Goal: Task Accomplishment & Management: Complete application form

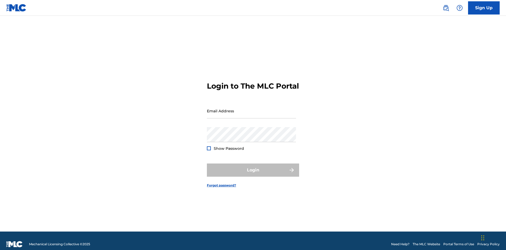
scroll to position [7, 0]
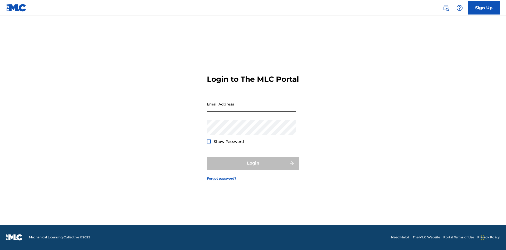
click at [251, 108] on input "Email Address" at bounding box center [251, 103] width 89 height 15
type input "[PERSON_NAME][EMAIL_ADDRESS][PERSON_NAME][DOMAIN_NAME]"
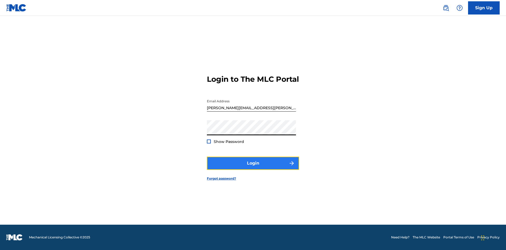
click at [253, 168] on button "Login" at bounding box center [253, 163] width 92 height 13
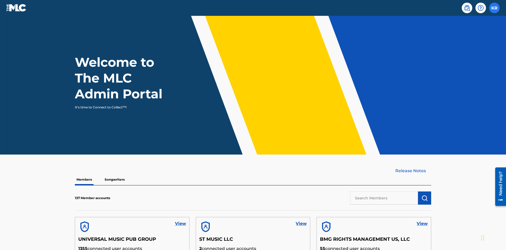
click at [494, 8] on label at bounding box center [494, 8] width 11 height 11
click at [494, 8] on input "KR [PERSON_NAME] [PERSON_NAME][EMAIL_ADDRESS][PERSON_NAME][DOMAIN_NAME] Profile…" at bounding box center [494, 8] width 0 height 0
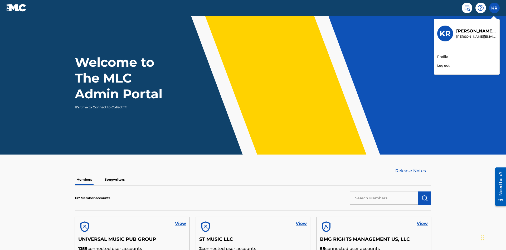
click at [442, 57] on link "Profile" at bounding box center [442, 56] width 11 height 5
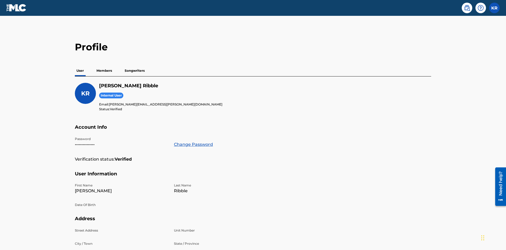
click at [104, 65] on p "Members" at bounding box center [104, 70] width 19 height 11
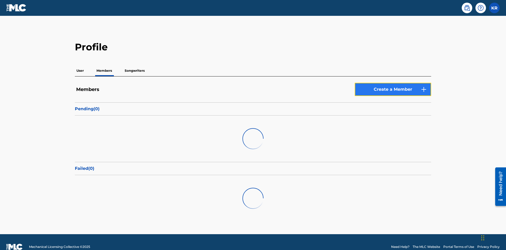
click at [393, 83] on link "Create a Member" at bounding box center [393, 89] width 76 height 13
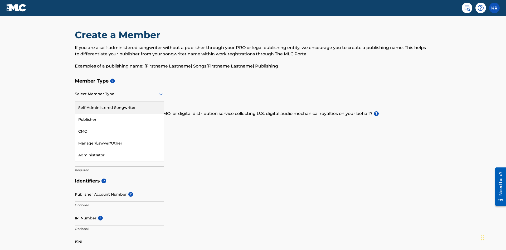
click at [119, 102] on div "Self-Administered Songwriter" at bounding box center [119, 108] width 89 height 12
click at [75, 121] on input "text" at bounding box center [75, 124] width 1 height 6
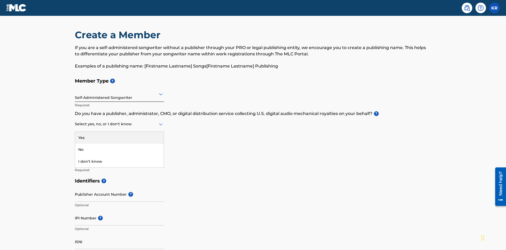
click at [119, 144] on div "No" at bounding box center [119, 150] width 89 height 12
click at [119, 152] on input "Member name" at bounding box center [119, 159] width 89 height 15
type input "Z2025.09.21.04.26.21"
type input "[STREET_ADDRESS]"
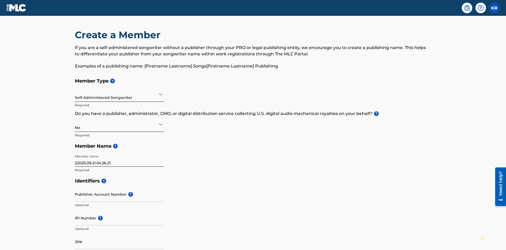
type input "Unit A"
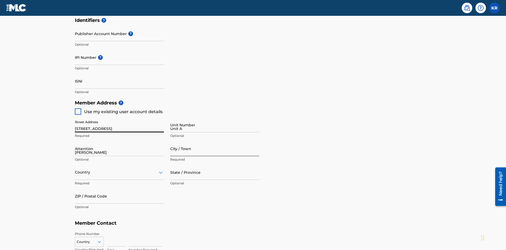
type input "[PERSON_NAME]"
click at [215, 141] on input "City / Town" at bounding box center [214, 148] width 89 height 15
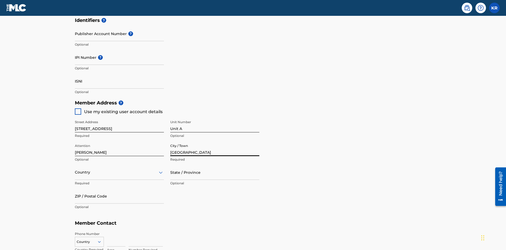
type input "[GEOGRAPHIC_DATA]"
click at [75, 169] on input "text" at bounding box center [75, 172] width 1 height 6
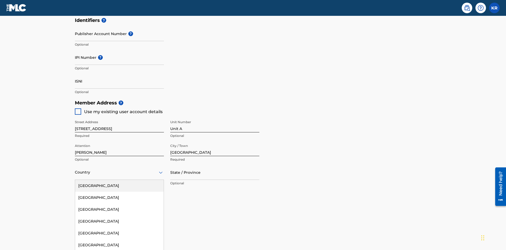
click at [119, 180] on div "[GEOGRAPHIC_DATA]" at bounding box center [119, 186] width 89 height 12
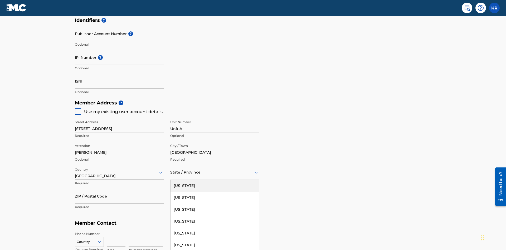
click at [119, 188] on input "ZIP / Postal Code" at bounding box center [119, 195] width 89 height 15
type input "43140"
click at [101, 239] on icon at bounding box center [99, 241] width 5 height 5
click at [89, 245] on div "US, [GEOGRAPHIC_DATA] +1" at bounding box center [89, 255] width 28 height 21
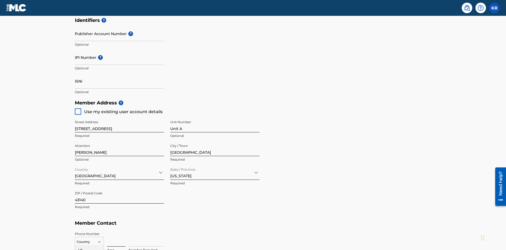
click at [116, 231] on input at bounding box center [116, 238] width 18 height 15
type input "740"
click at [146, 231] on input at bounding box center [146, 238] width 34 height 15
type input "8675309"
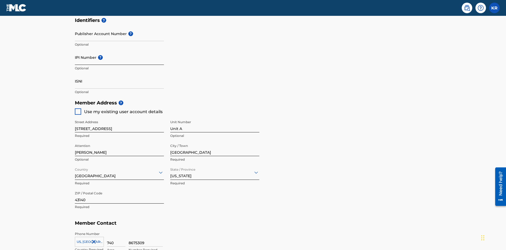
type input "[EMAIL_ADDRESS][DOMAIN_NAME]"
click at [119, 39] on input "Publisher Account Number ?" at bounding box center [119, 33] width 89 height 15
type input "P12345"
click at [119, 50] on input "IPI Number ?" at bounding box center [119, 57] width 89 height 15
click at [119, 74] on input "ISNI" at bounding box center [119, 81] width 89 height 15
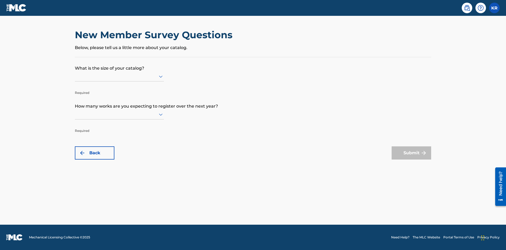
click at [75, 76] on input "text" at bounding box center [75, 77] width 1 height 6
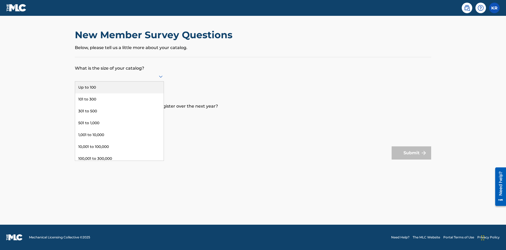
click at [119, 123] on div "501 to 1,000" at bounding box center [119, 123] width 89 height 12
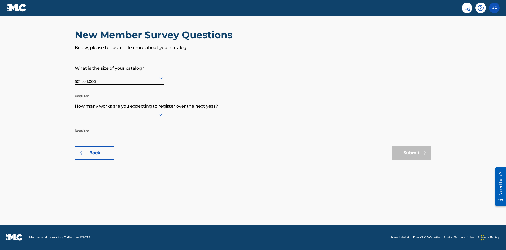
click at [75, 114] on input "text" at bounding box center [75, 114] width 1 height 6
click at [119, 202] on div "301,000 to 500,000" at bounding box center [119, 208] width 89 height 12
